Goal: Navigation & Orientation: Go to known website

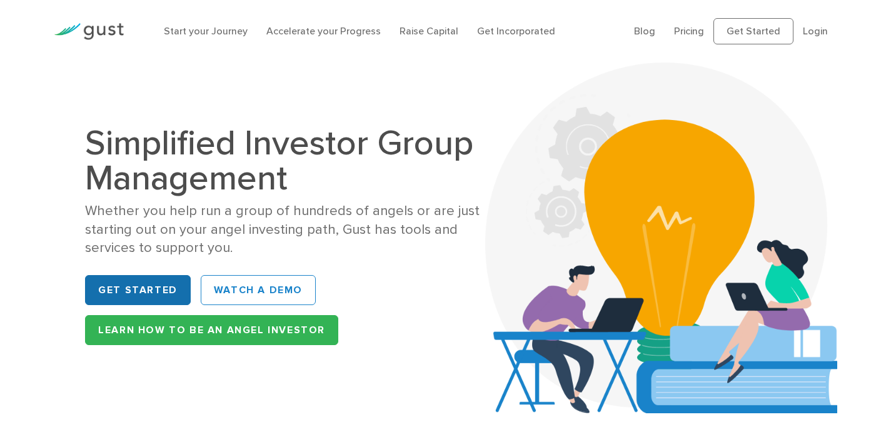
click at [122, 288] on link "Get Started" at bounding box center [138, 290] width 106 height 30
click at [132, 295] on link "Get Started" at bounding box center [138, 290] width 106 height 30
